Goal: Information Seeking & Learning: Learn about a topic

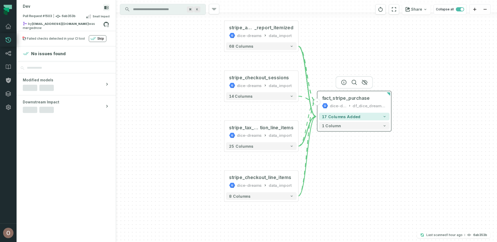
drag, startPoint x: 400, startPoint y: 119, endPoint x: 344, endPoint y: 108, distance: 56.9
click at [344, 108] on div "fact_stripe_purchase dice-dreams df_dice_dreams_bi_prod" at bounding box center [354, 102] width 71 height 18
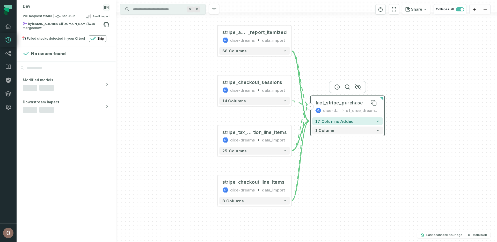
drag, startPoint x: 339, startPoint y: 97, endPoint x: 363, endPoint y: 102, distance: 24.9
click at [363, 102] on div "fact_stripe_purchase" at bounding box center [347, 103] width 64 height 6
